Goal: Navigation & Orientation: Find specific page/section

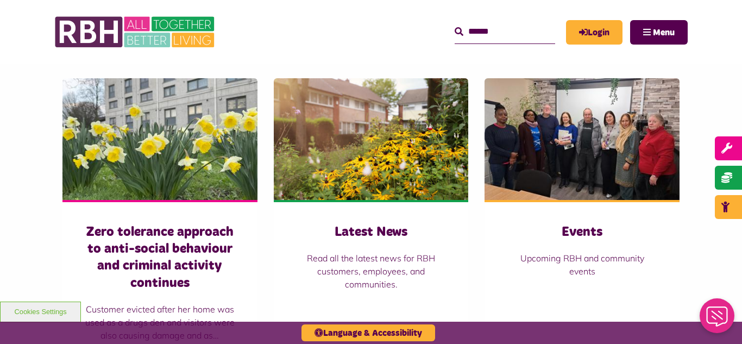
scroll to position [739, 0]
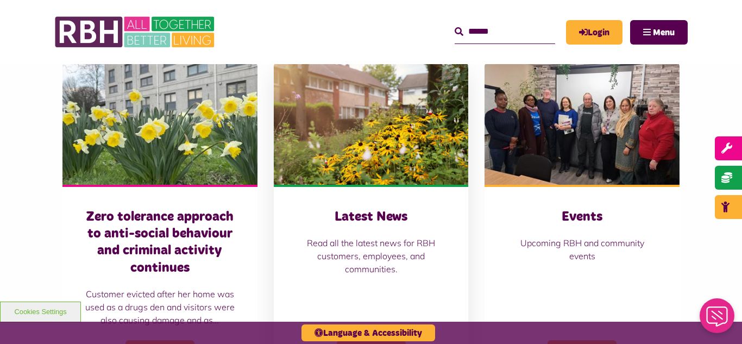
click at [354, 130] on img at bounding box center [371, 124] width 195 height 122
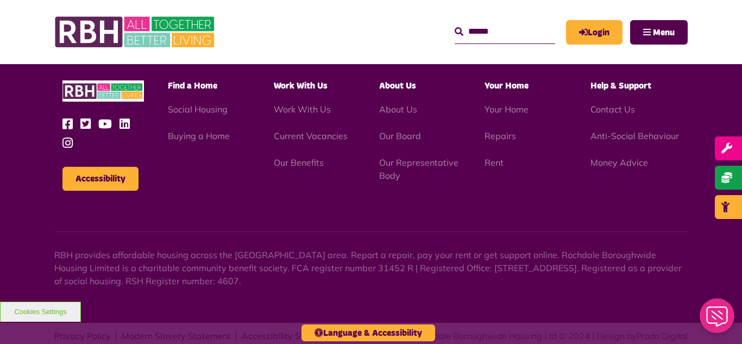
scroll to position [1183, 0]
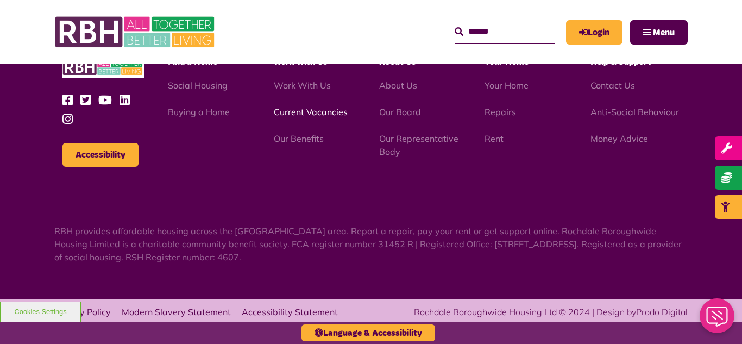
click at [299, 110] on link "Current Vacancies" at bounding box center [311, 111] width 74 height 11
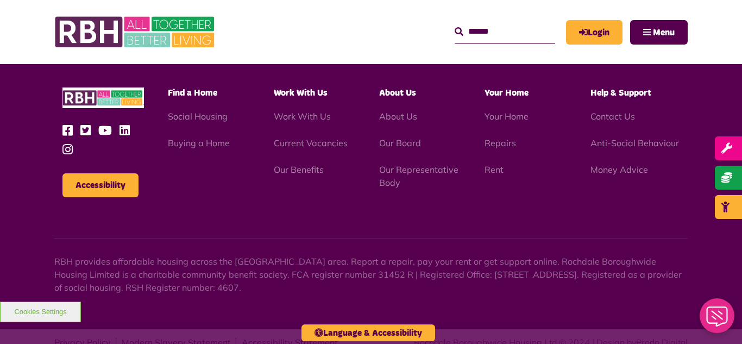
scroll to position [1310, 0]
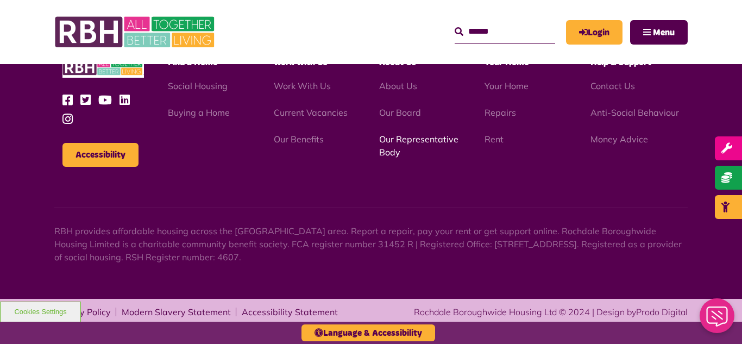
click at [404, 142] on link "Our Representative Body" at bounding box center [418, 146] width 79 height 24
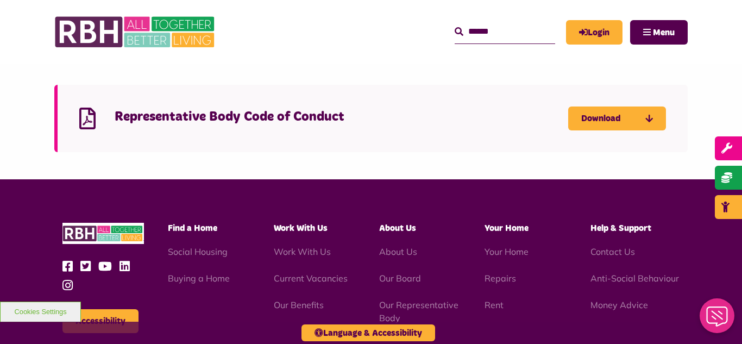
scroll to position [3021, 0]
